Goal: Navigation & Orientation: Find specific page/section

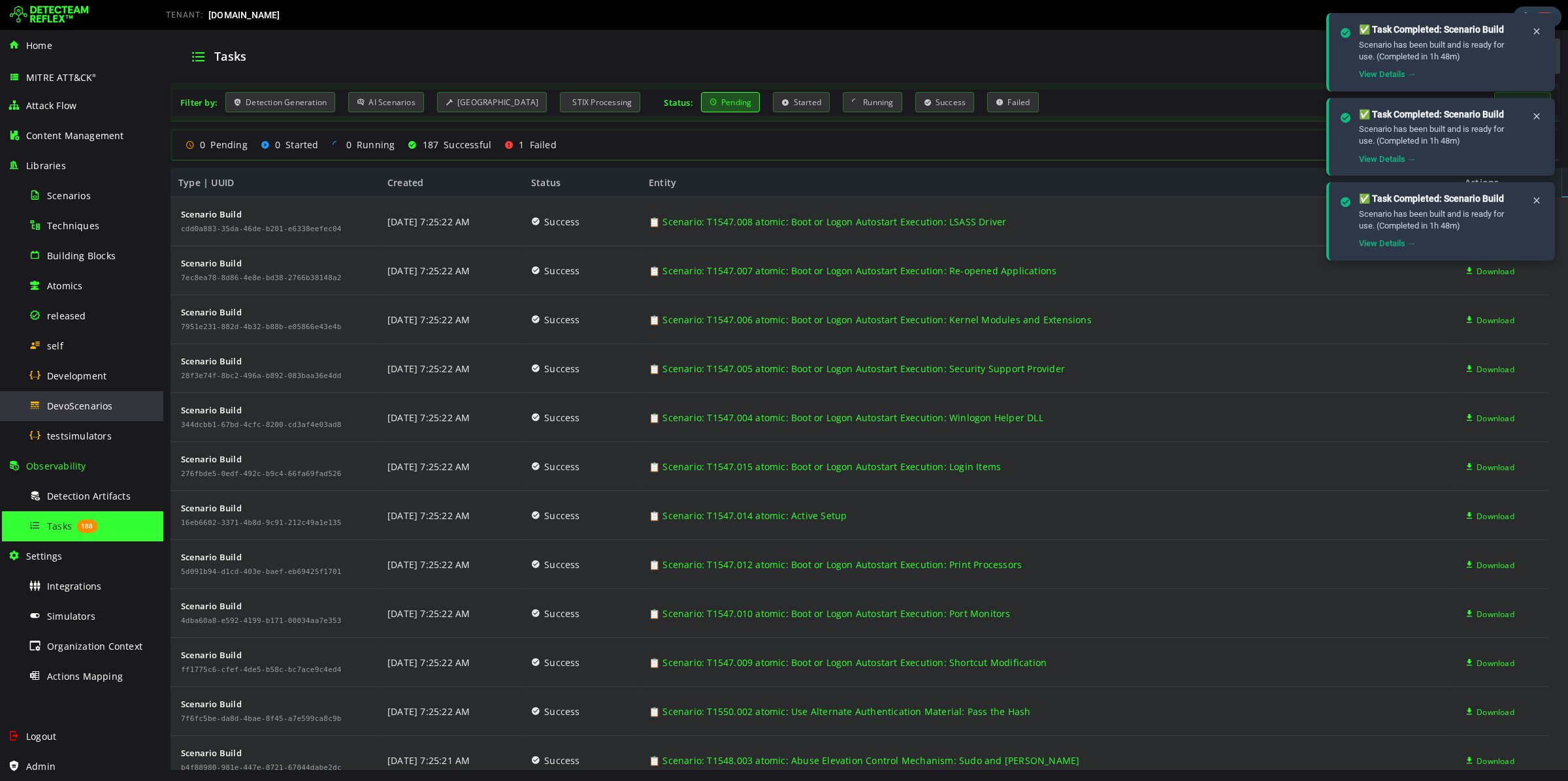
click at [109, 412] on div "DevoScenarios" at bounding box center [92, 405] width 126 height 29
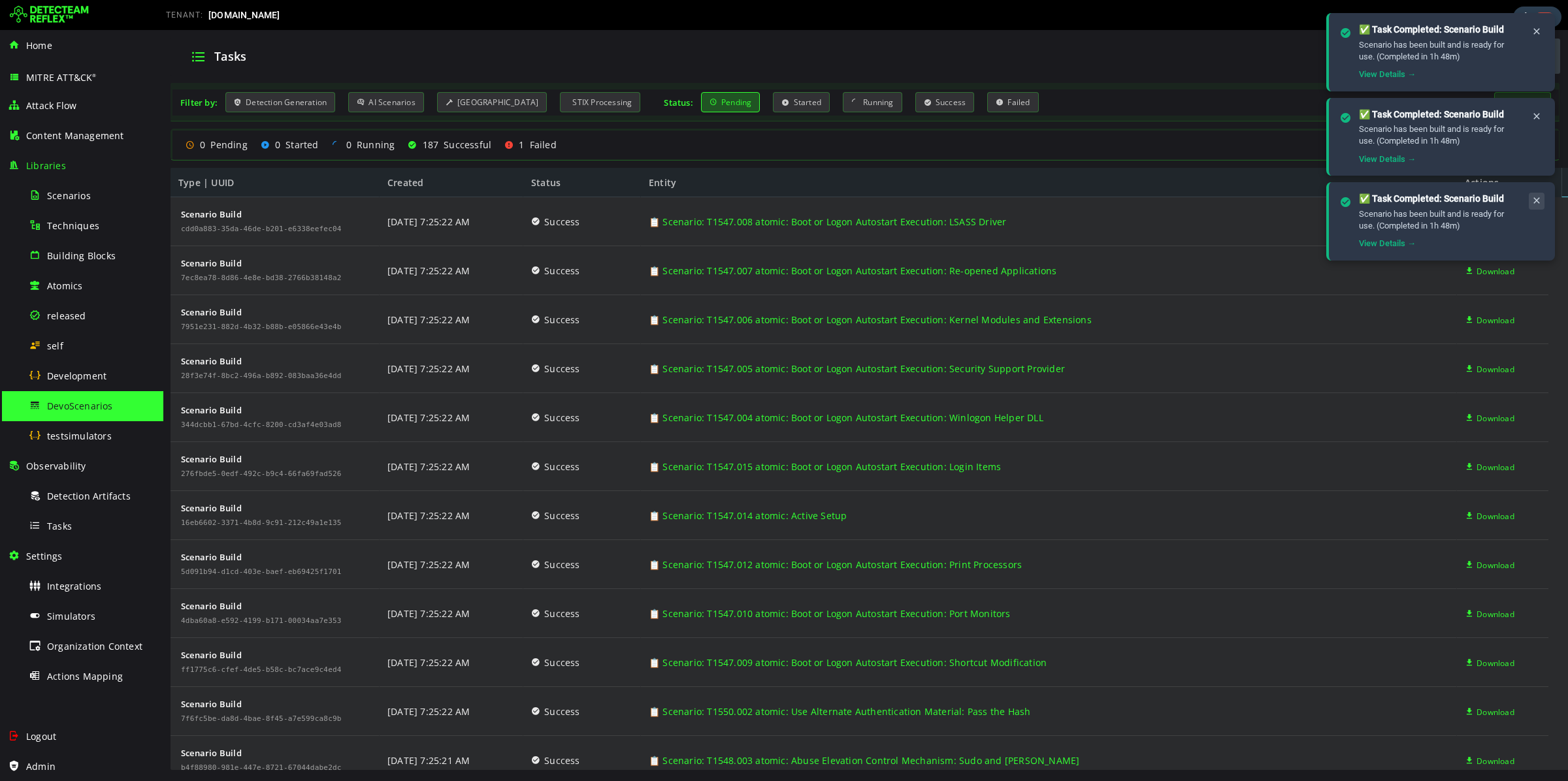
click at [1535, 195] on icon at bounding box center [1536, 201] width 10 height 11
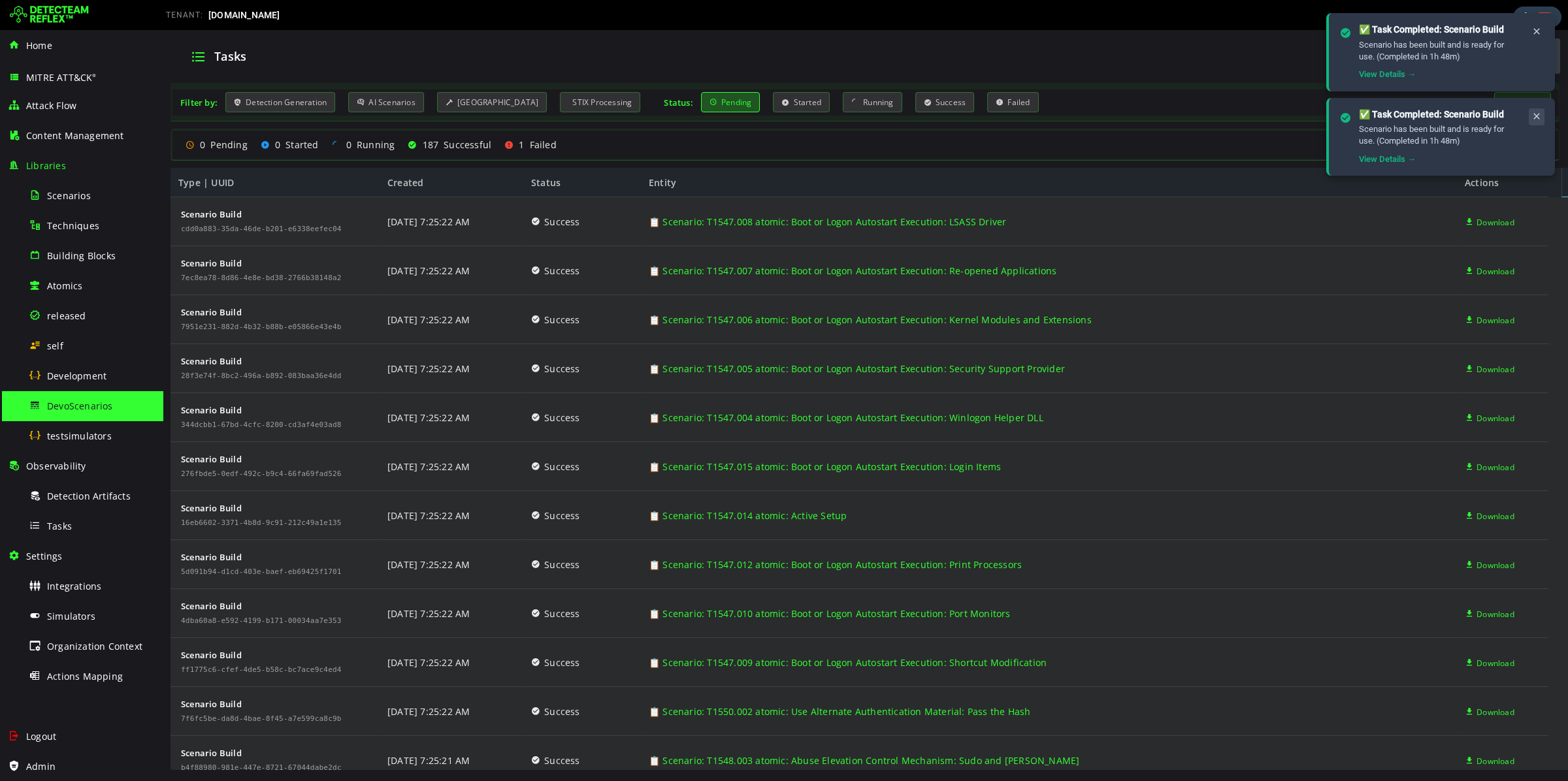
click at [1536, 116] on icon at bounding box center [1536, 117] width 10 height 11
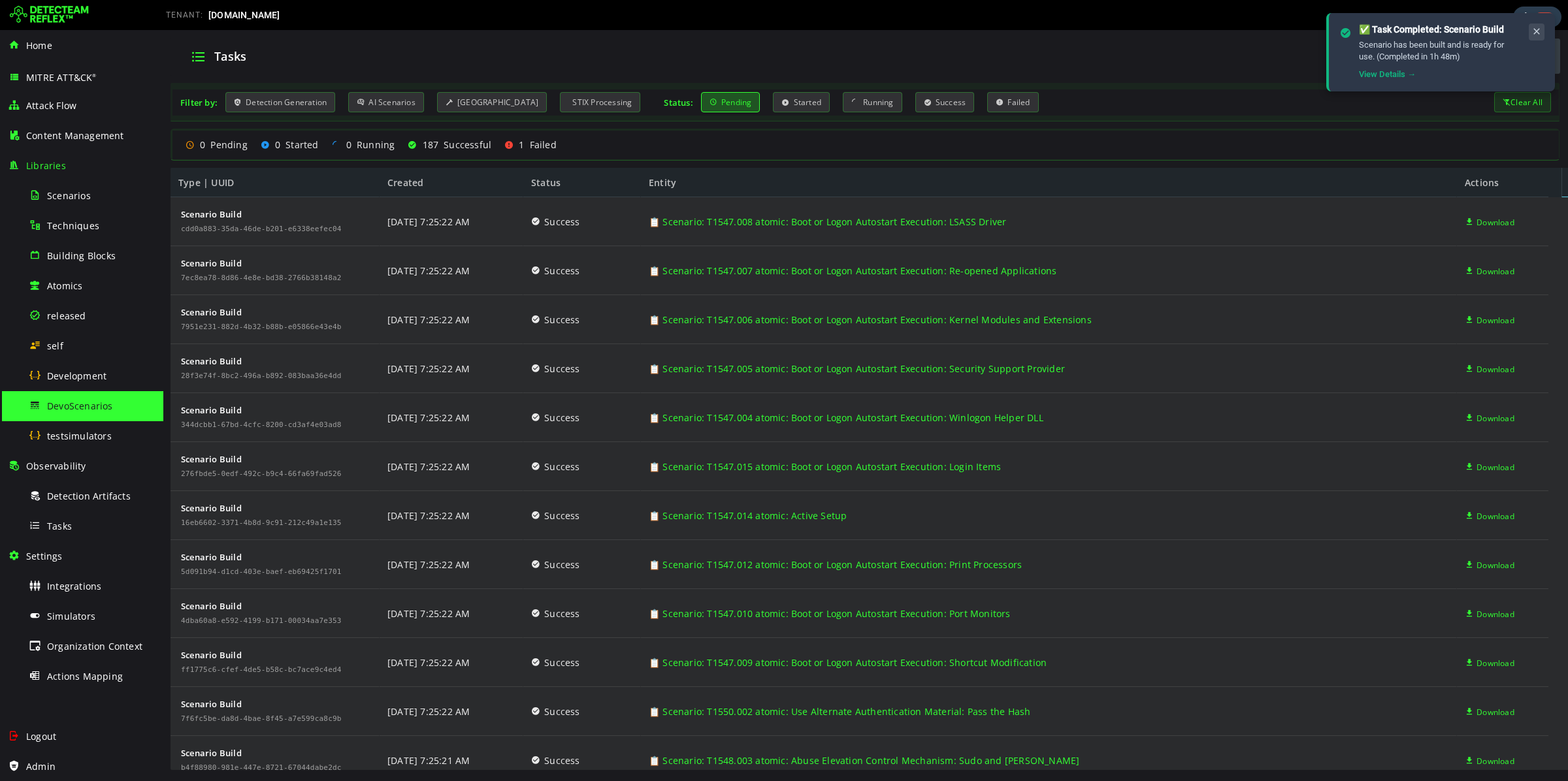
click at [1537, 32] on icon at bounding box center [1536, 32] width 10 height 11
click at [67, 534] on div "Tasks" at bounding box center [92, 526] width 126 height 29
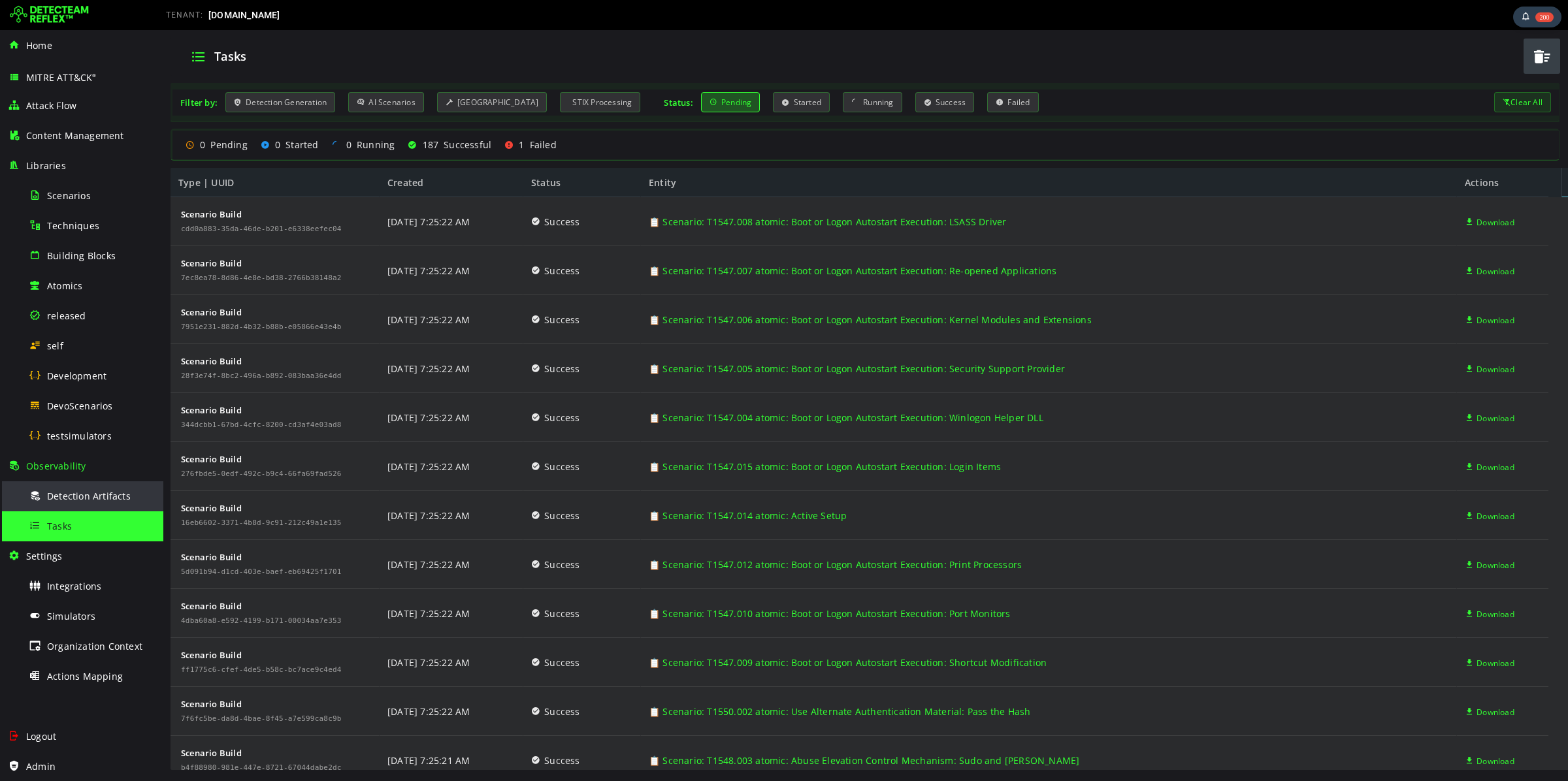
click at [57, 484] on div "Detection Artifacts" at bounding box center [92, 496] width 126 height 29
click at [57, 521] on span "Tasks" at bounding box center [59, 526] width 25 height 12
click at [93, 44] on div "Home" at bounding box center [81, 46] width 148 height 30
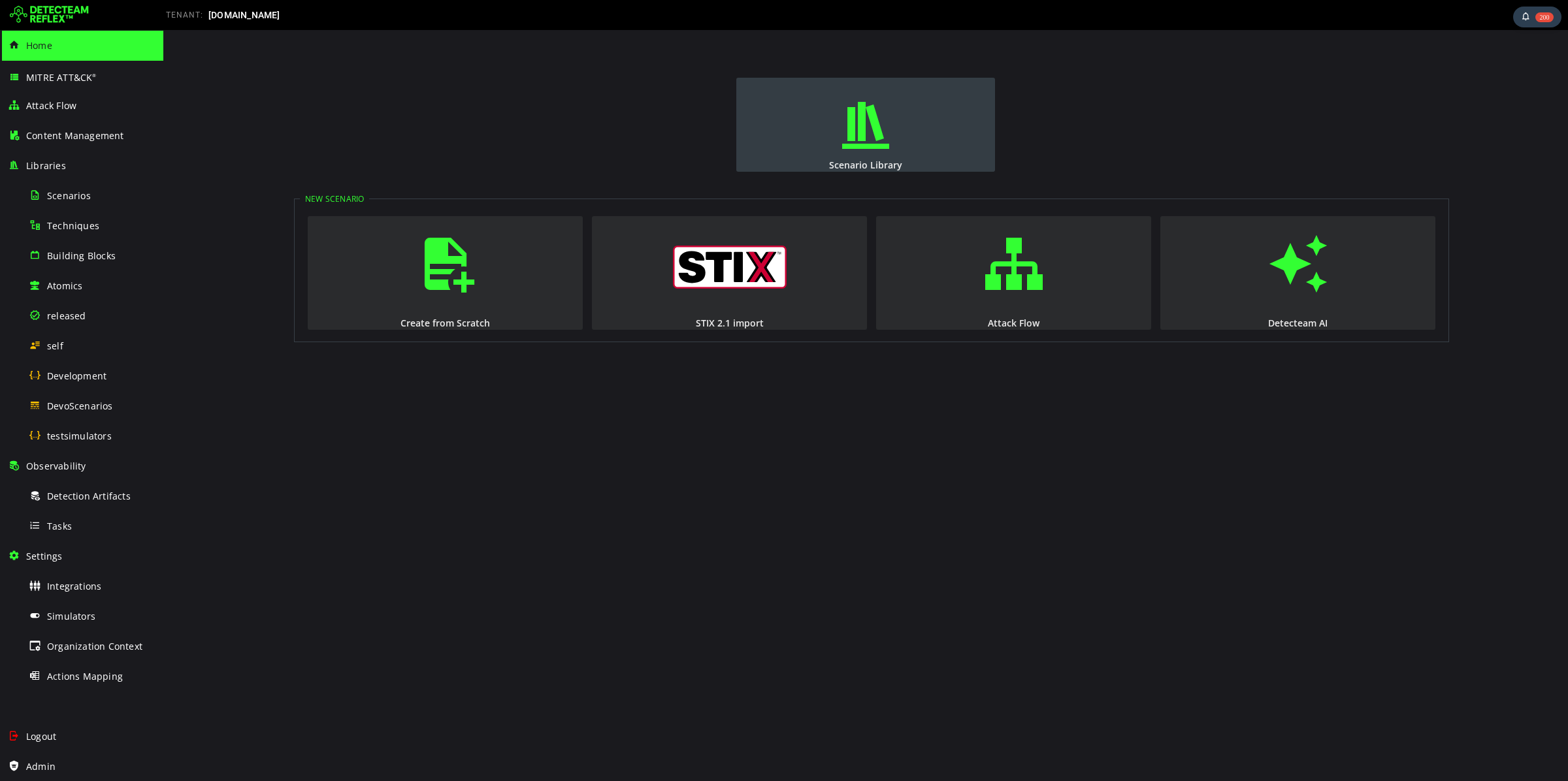
click at [907, 139] on button "Scenario Library" at bounding box center [865, 124] width 259 height 94
